Goal: Task Accomplishment & Management: Complete application form

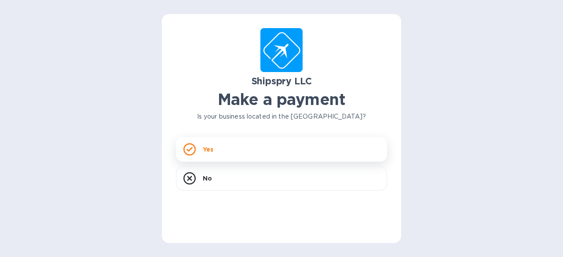
click at [214, 147] on div "Yes" at bounding box center [281, 149] width 211 height 25
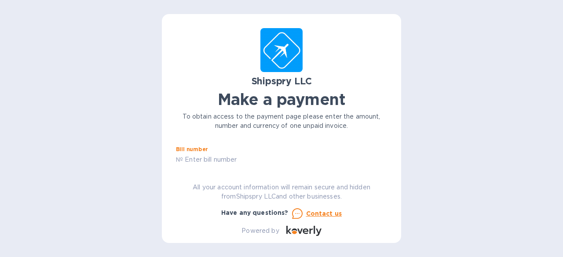
click at [212, 157] on input "text" at bounding box center [285, 160] width 204 height 13
paste input "39904"
type input "39904"
type input "4,930.37"
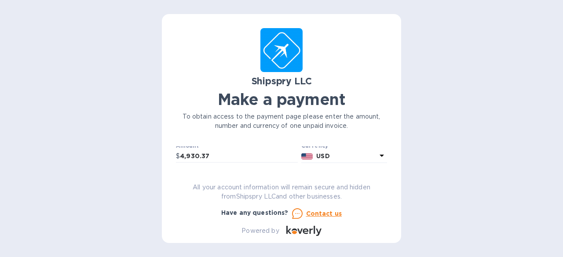
scroll to position [55, 0]
type input "Safety Technology [GEOGRAPHIC_DATA]"
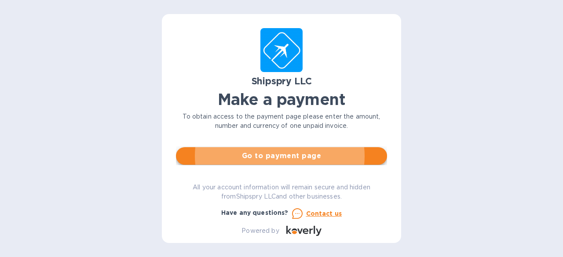
click at [324, 159] on span "Go to payment page" at bounding box center [281, 156] width 197 height 11
